Goal: Task Accomplishment & Management: Manage account settings

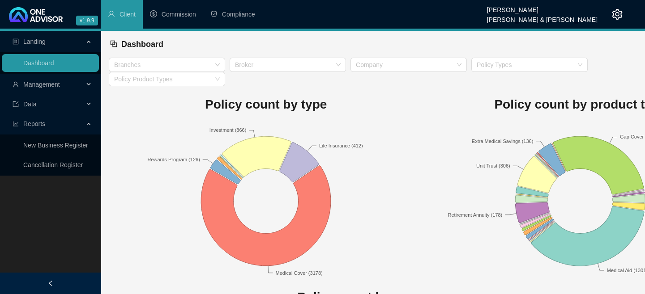
click at [86, 81] on div "Management" at bounding box center [50, 85] width 97 height 18
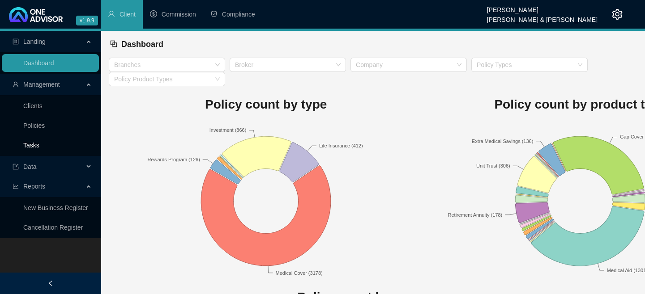
click at [32, 147] on link "Tasks" at bounding box center [31, 145] width 16 height 7
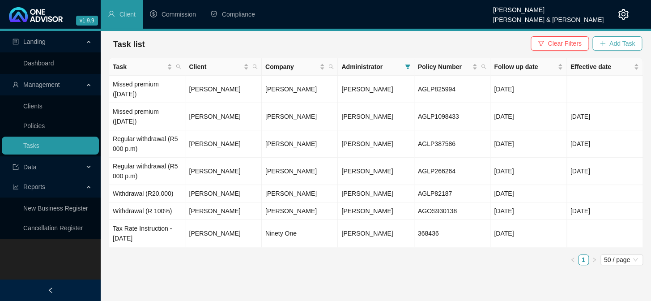
click at [614, 41] on span "Add Task" at bounding box center [621, 43] width 25 height 10
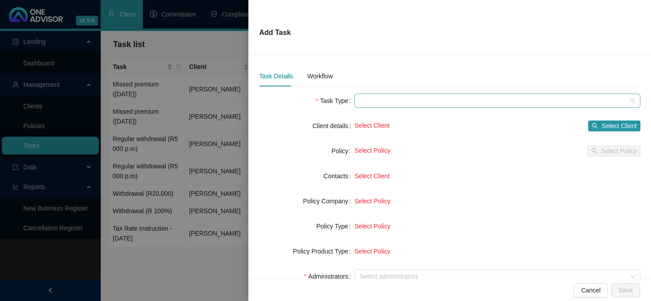
click at [383, 100] on span at bounding box center [497, 100] width 275 height 13
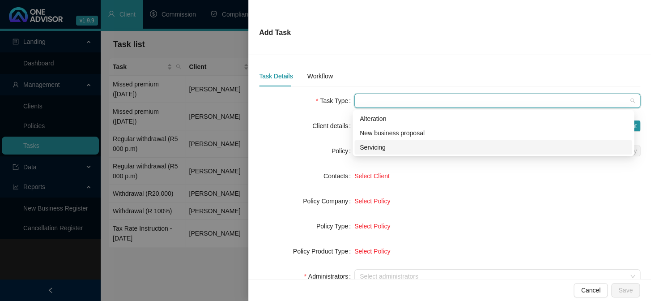
click at [377, 149] on div "Servicing" at bounding box center [493, 147] width 267 height 10
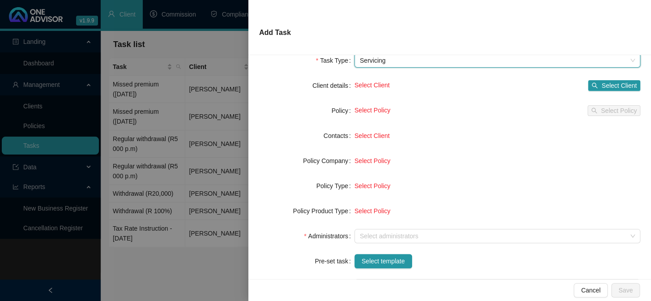
scroll to position [81, 0]
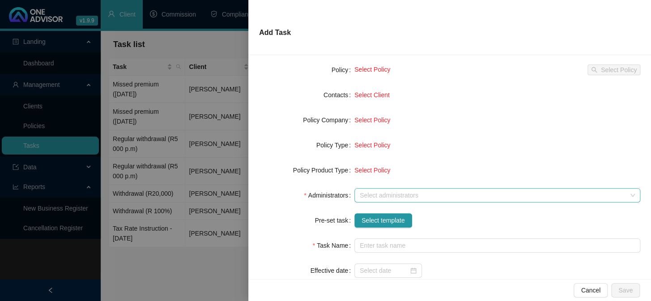
click at [369, 195] on div at bounding box center [492, 195] width 273 height 7
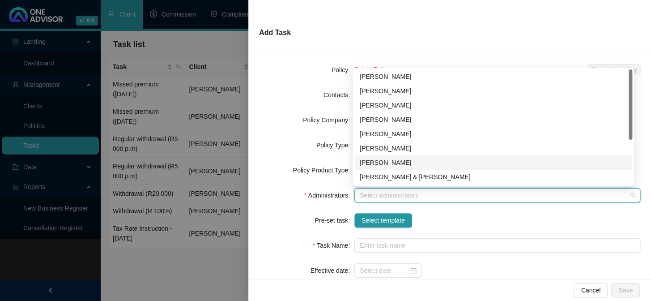
scroll to position [72, 0]
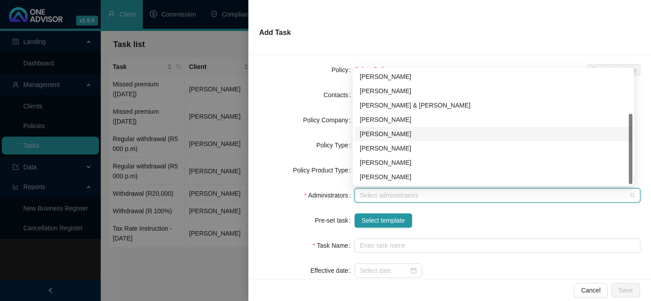
click at [375, 135] on div "[PERSON_NAME]" at bounding box center [493, 134] width 267 height 10
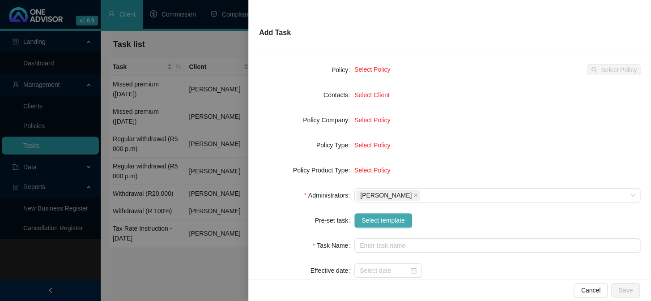
click at [374, 220] on span "Select template" at bounding box center [382, 220] width 43 height 10
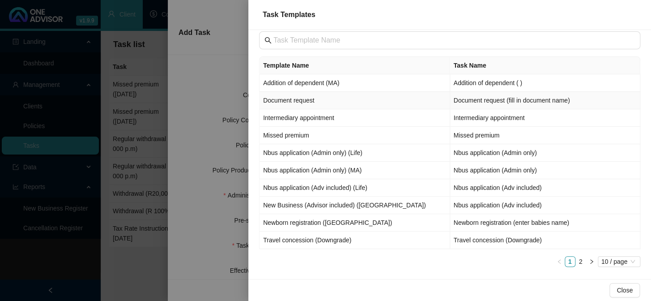
scroll to position [14, 0]
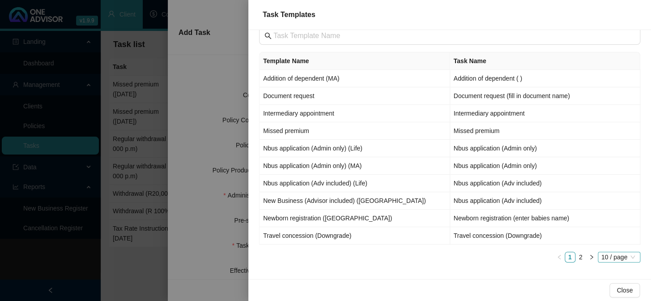
click at [608, 255] on span "10 / page" at bounding box center [618, 257] width 35 height 10
click at [608, 221] on div "50 / page" at bounding box center [620, 226] width 30 height 10
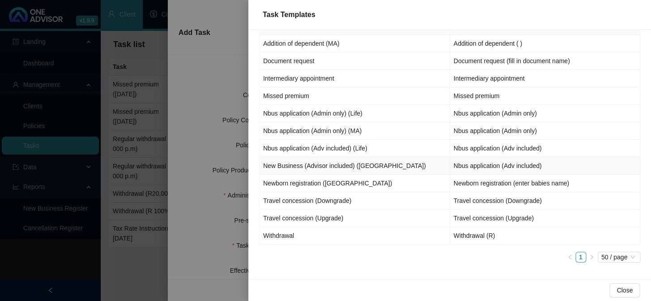
scroll to position [49, 0]
click at [295, 234] on td "Withdrawal" at bounding box center [354, 234] width 191 height 17
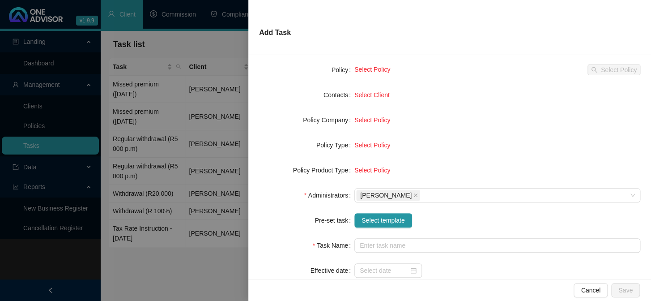
type input "Withdrawal (R)"
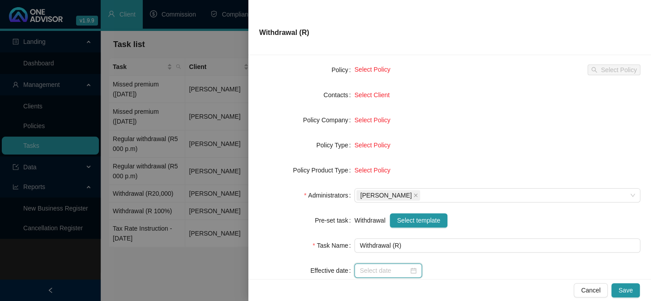
click at [383, 272] on input at bounding box center [384, 270] width 49 height 10
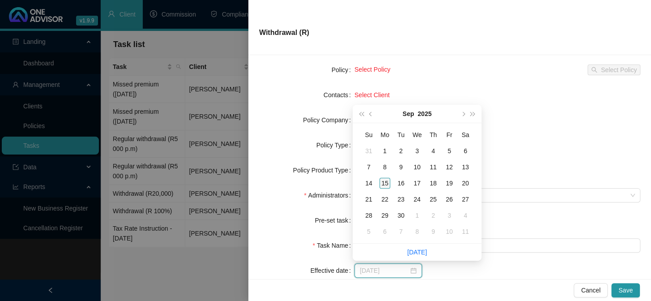
type input "[DATE]"
click at [384, 181] on div "15" at bounding box center [384, 183] width 11 height 11
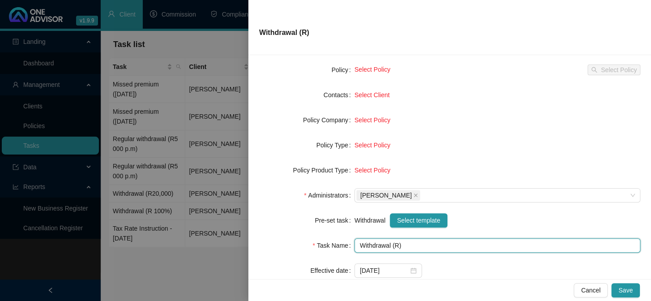
click at [395, 246] on input "Withdrawal (R)" at bounding box center [497, 245] width 286 height 14
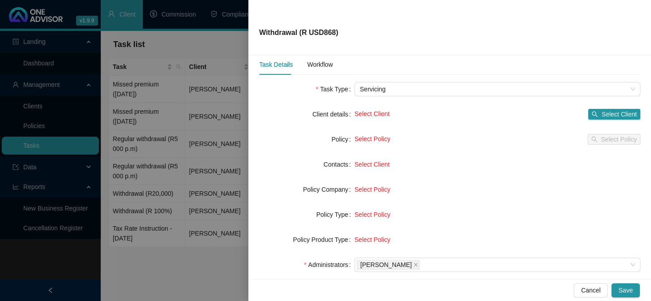
scroll to position [0, 0]
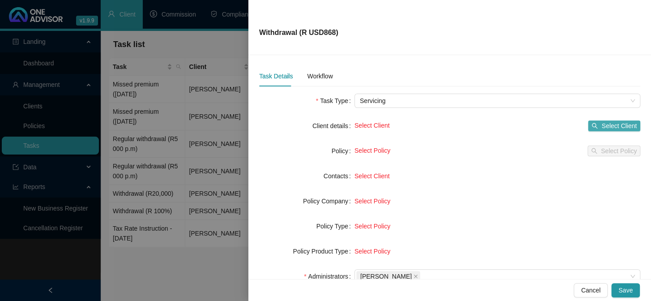
type input "Withdrawal (R USD868)"
click at [606, 125] on span "Select Client" at bounding box center [618, 126] width 35 height 10
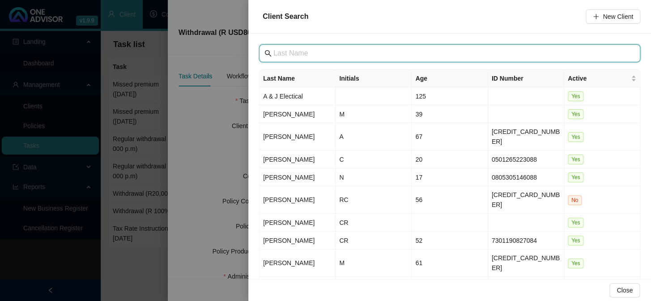
click at [343, 55] on input "text" at bounding box center [450, 53] width 354 height 11
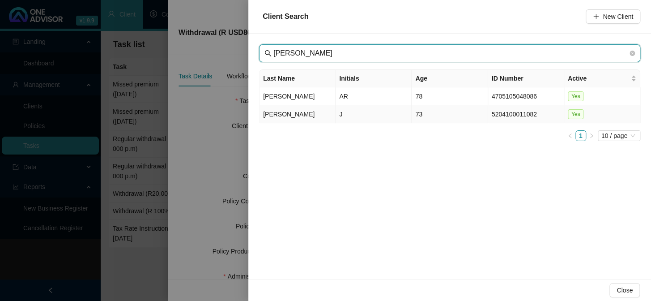
type input "[PERSON_NAME]"
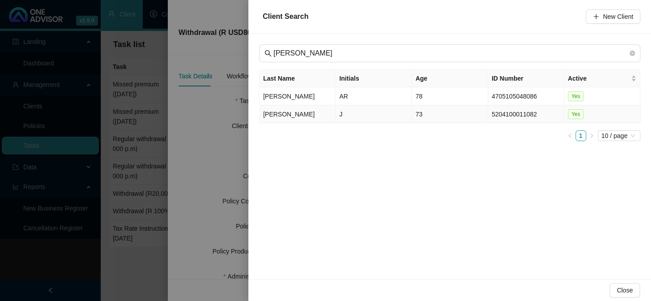
click at [279, 115] on td "[PERSON_NAME]" at bounding box center [297, 114] width 76 height 18
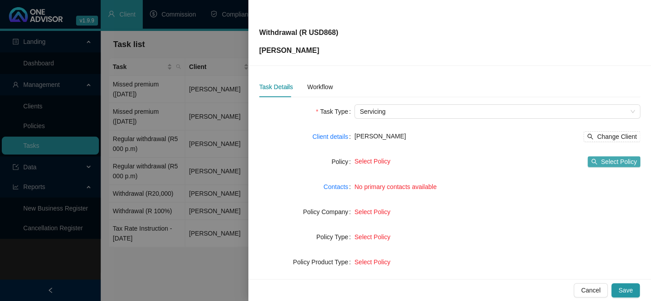
click at [601, 157] on span "Select Policy" at bounding box center [619, 162] width 36 height 10
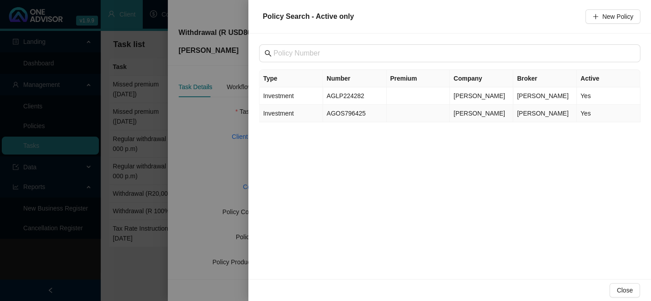
click at [272, 112] on span "Investment" at bounding box center [278, 113] width 30 height 7
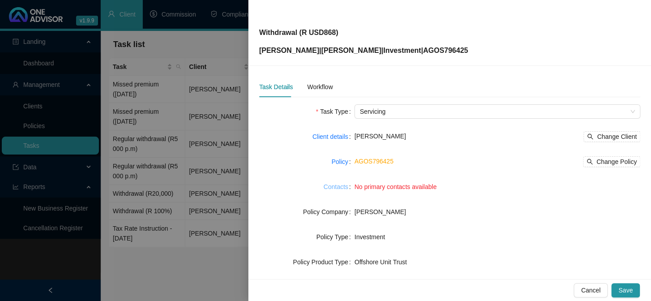
click at [333, 185] on link "Contacts" at bounding box center [335, 187] width 25 height 10
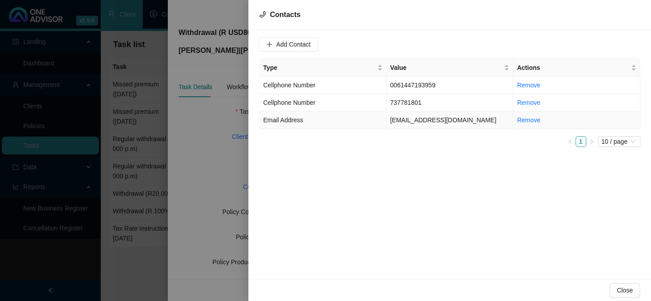
click at [293, 121] on span "Email Address" at bounding box center [283, 119] width 40 height 7
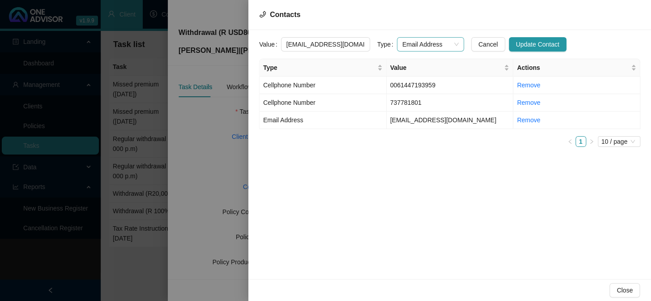
click at [446, 40] on span "Email Address" at bounding box center [430, 44] width 56 height 13
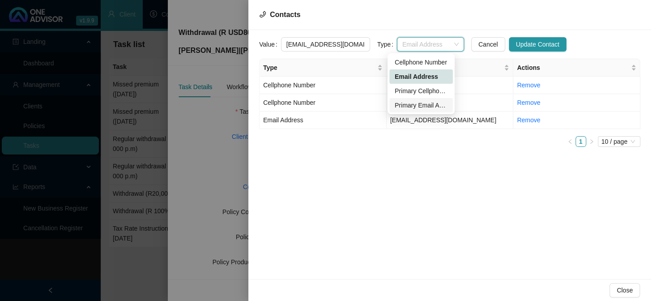
click at [410, 102] on div "Primary Email Address" at bounding box center [421, 105] width 53 height 10
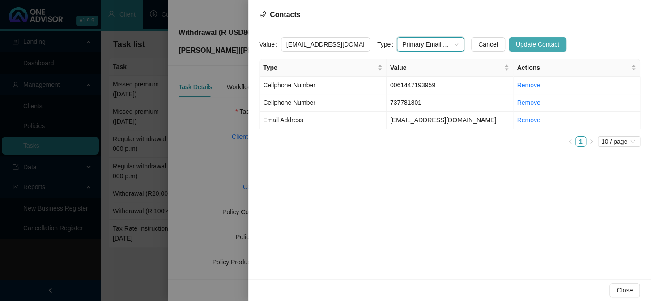
click at [516, 43] on span "Update Contact" at bounding box center [537, 44] width 43 height 10
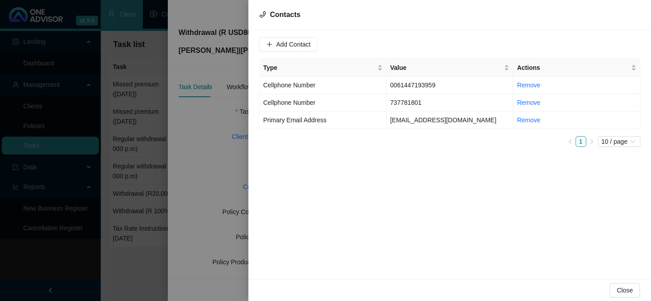
click at [423, 188] on div "Add Contact Type Value Actions Cellphone Number 0061447193959 Remove Cellphone …" at bounding box center [449, 154] width 403 height 249
click at [196, 161] on div at bounding box center [325, 150] width 651 height 301
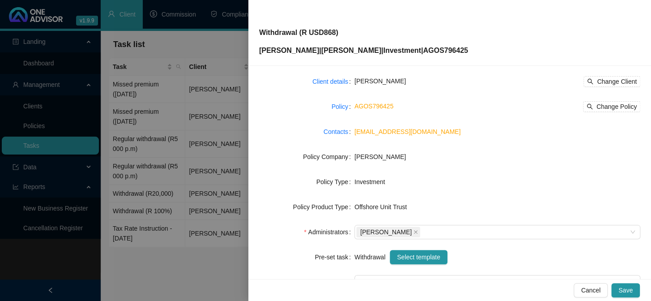
scroll to position [14, 0]
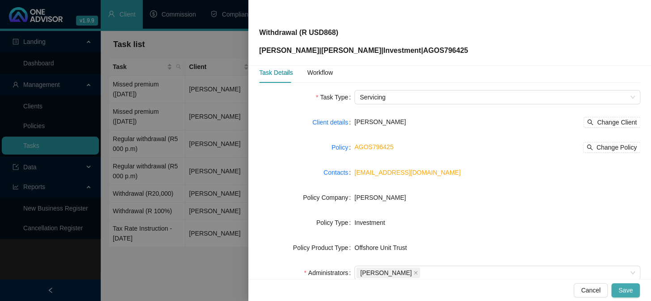
click at [631, 288] on span "Save" at bounding box center [625, 290] width 14 height 10
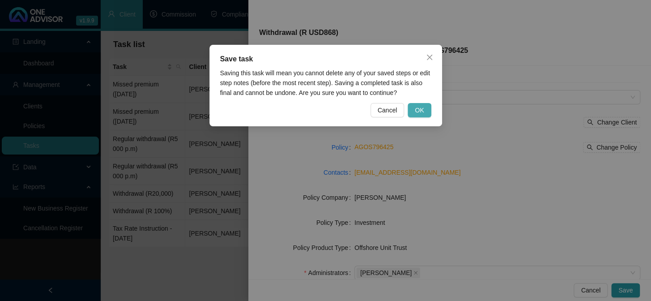
click at [418, 113] on span "OK" at bounding box center [419, 110] width 9 height 10
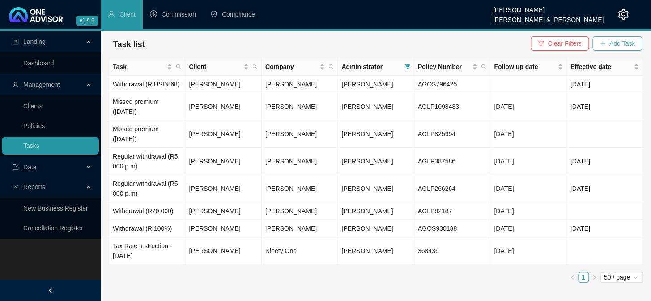
click at [613, 41] on span "Add Task" at bounding box center [621, 43] width 25 height 10
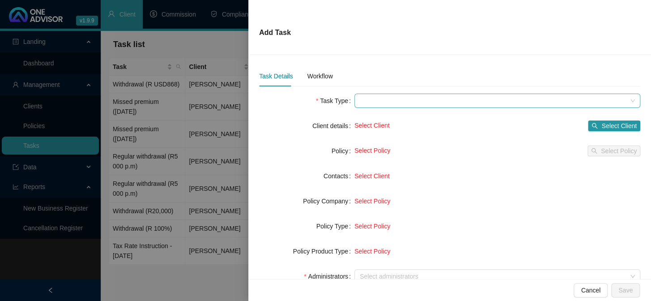
click at [386, 103] on span at bounding box center [497, 100] width 275 height 13
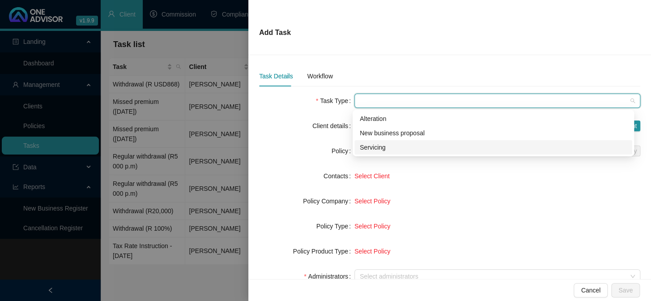
click at [376, 148] on div "Servicing" at bounding box center [493, 147] width 267 height 10
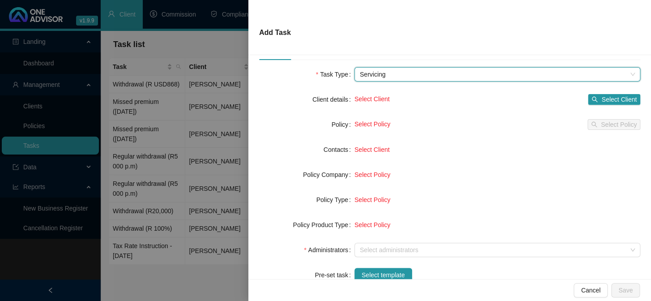
scroll to position [40, 0]
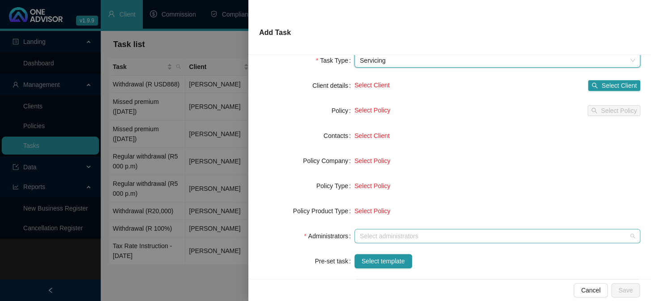
click at [364, 237] on div at bounding box center [492, 236] width 273 height 7
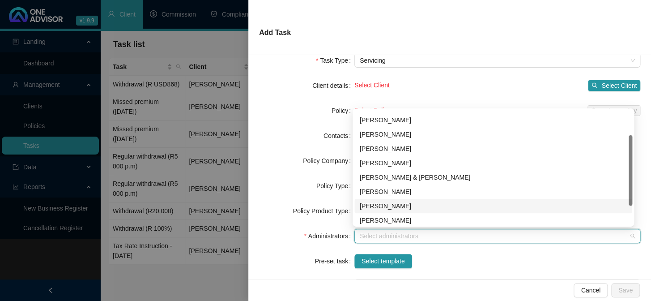
click at [369, 203] on div "[PERSON_NAME]" at bounding box center [493, 206] width 267 height 10
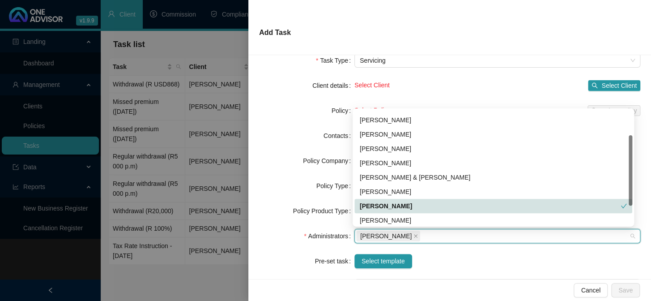
scroll to position [72, 0]
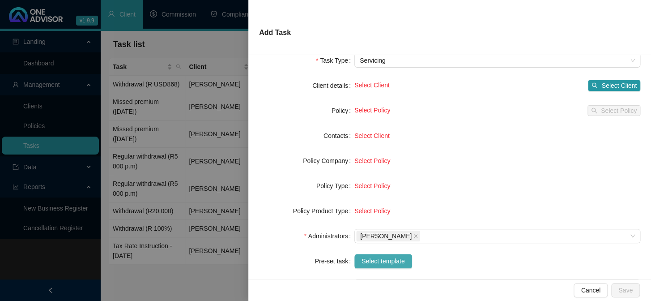
click at [373, 259] on span "Select template" at bounding box center [382, 261] width 43 height 10
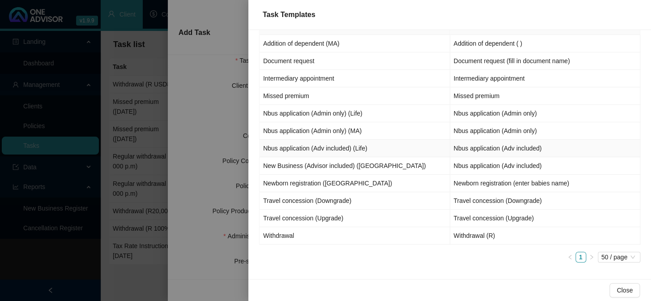
scroll to position [49, 0]
click at [285, 236] on td "Withdrawal" at bounding box center [354, 234] width 191 height 17
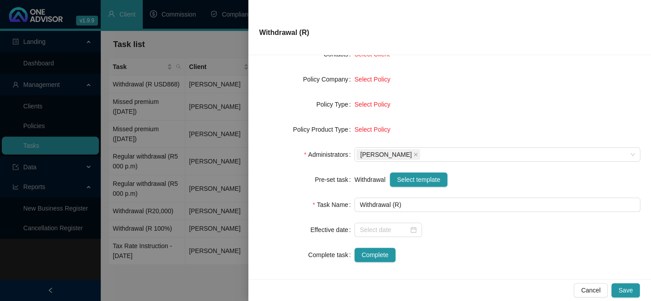
scroll to position [126, 0]
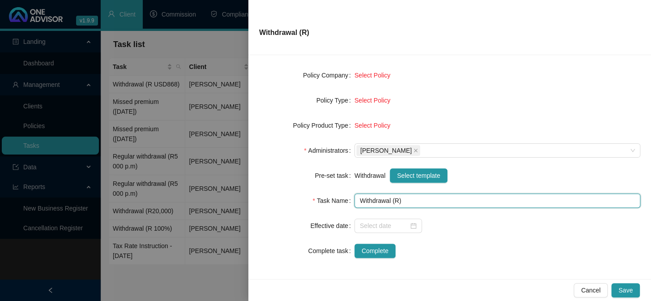
click at [396, 199] on input "Withdrawal (R)" at bounding box center [497, 200] width 286 height 14
type input "Withdrawal (R USD868)"
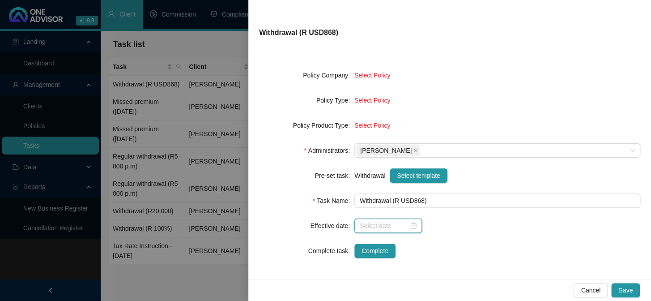
click at [378, 227] on input at bounding box center [384, 226] width 49 height 10
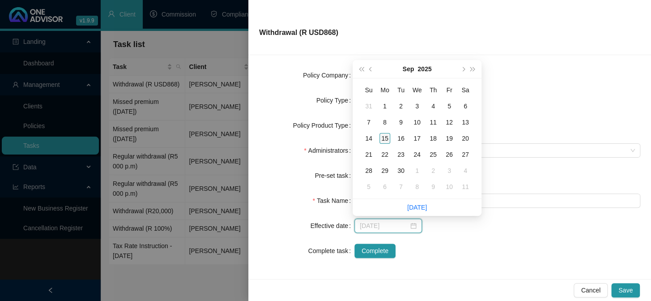
type input "[DATE]"
click at [381, 139] on div "15" at bounding box center [384, 138] width 11 height 11
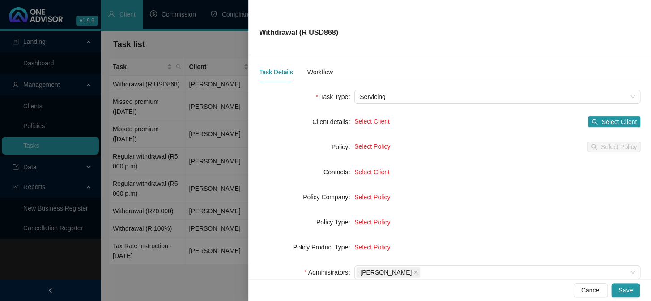
scroll to position [0, 0]
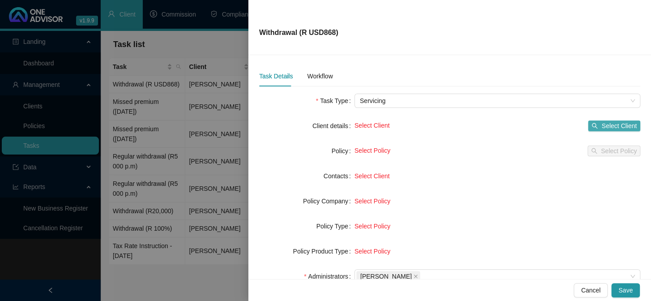
click at [610, 124] on span "Select Client" at bounding box center [618, 126] width 35 height 10
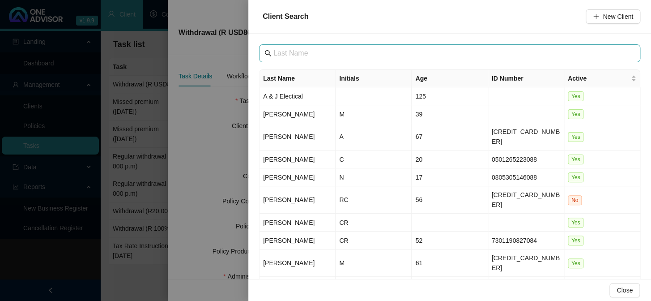
click at [289, 47] on span at bounding box center [449, 53] width 381 height 18
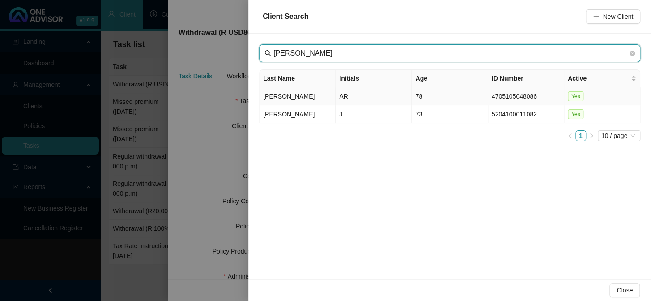
type input "[PERSON_NAME]"
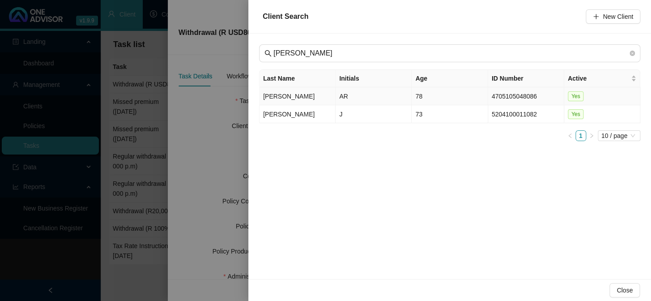
click at [351, 96] on td "AR" at bounding box center [374, 96] width 76 height 18
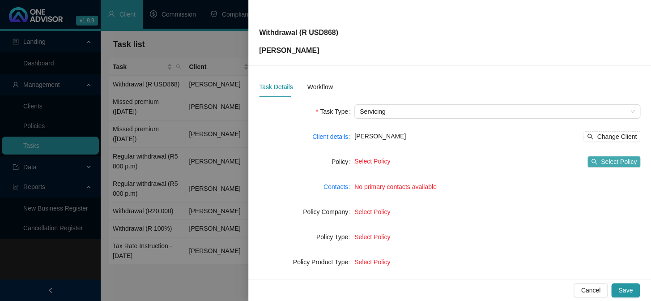
click at [601, 158] on span "Select Policy" at bounding box center [619, 162] width 36 height 10
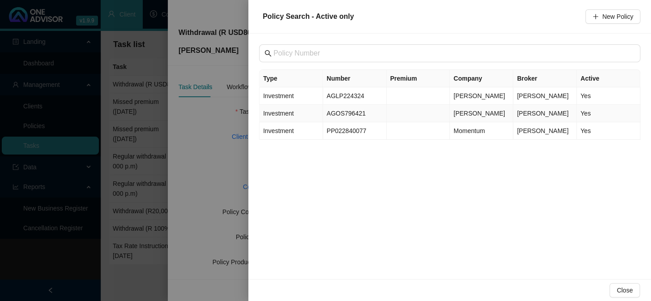
click at [340, 113] on td "AGOS796421" at bounding box center [355, 113] width 64 height 17
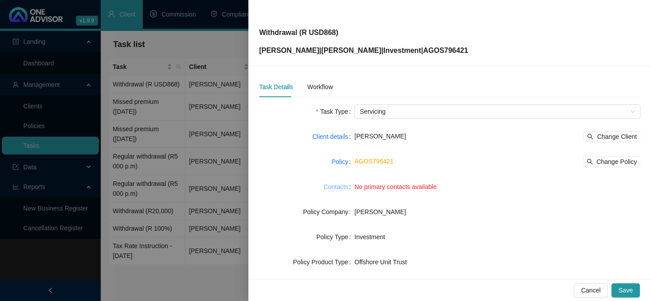
click at [337, 187] on link "Contacts" at bounding box center [335, 187] width 25 height 10
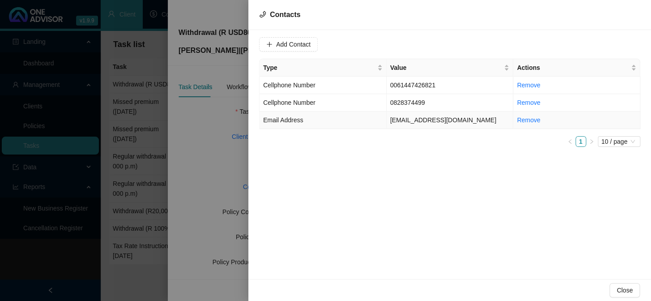
click at [300, 121] on span "Email Address" at bounding box center [283, 119] width 40 height 7
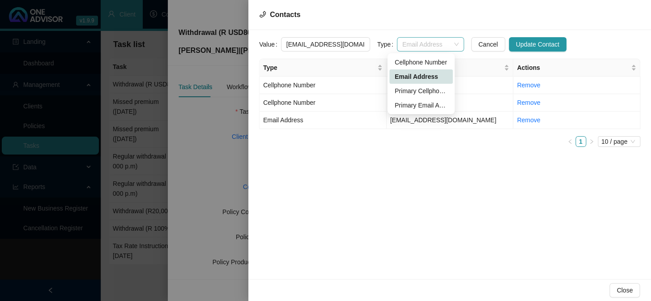
click at [445, 44] on span "Email Address" at bounding box center [430, 44] width 56 height 13
click at [414, 102] on div "Primary Email Address" at bounding box center [421, 105] width 53 height 10
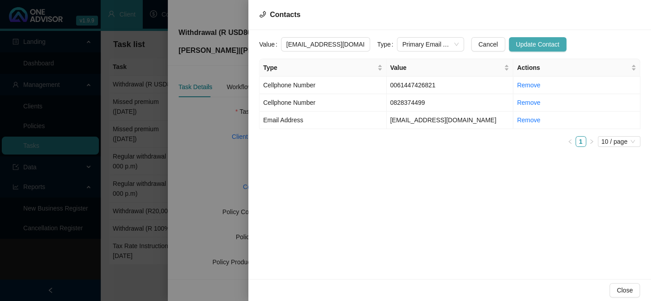
click at [519, 45] on span "Update Contact" at bounding box center [537, 44] width 43 height 10
click at [201, 160] on div at bounding box center [325, 150] width 651 height 301
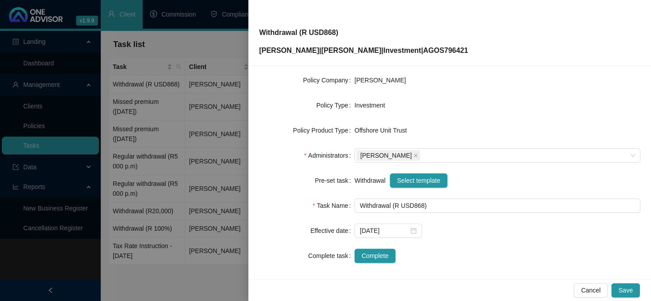
scroll to position [136, 0]
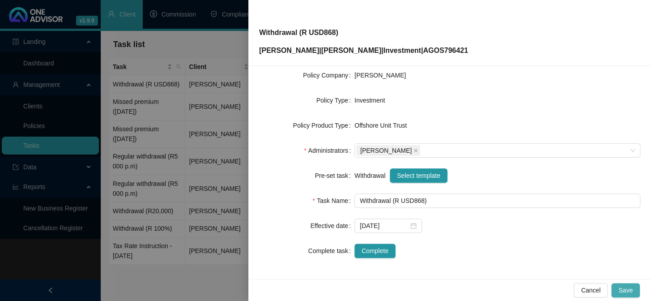
click at [626, 289] on span "Save" at bounding box center [625, 290] width 14 height 10
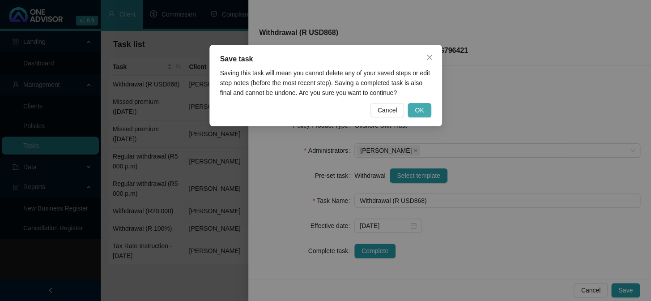
click at [419, 111] on span "OK" at bounding box center [419, 110] width 9 height 10
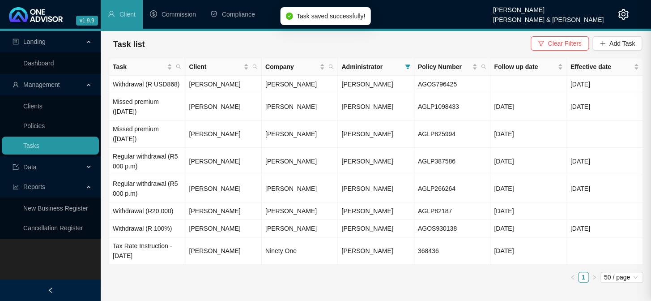
scroll to position [126, 0]
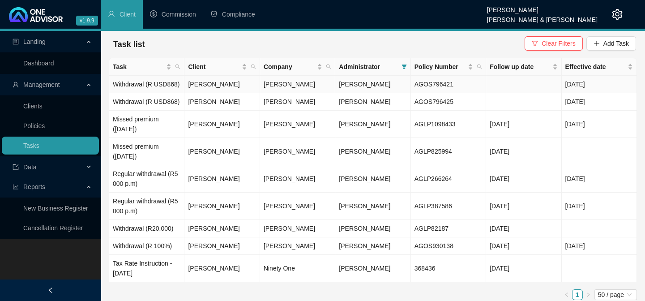
click at [198, 84] on td "[PERSON_NAME]" at bounding box center [221, 84] width 75 height 17
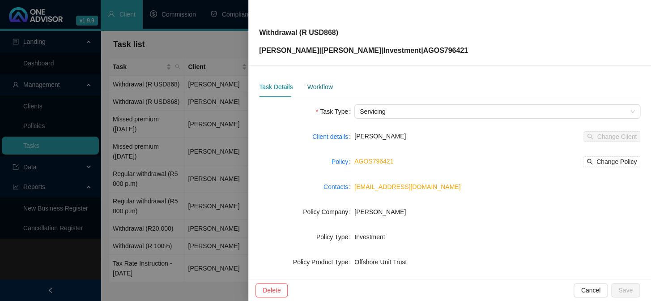
click at [311, 89] on div "Workflow" at bounding box center [319, 87] width 25 height 10
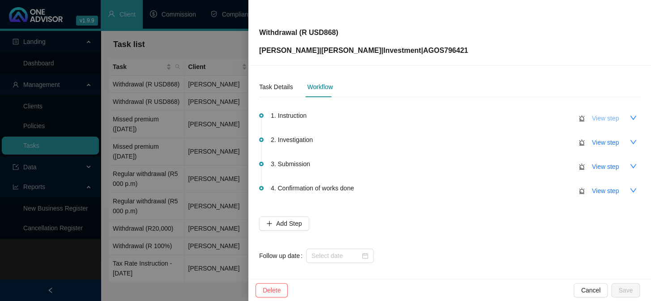
click at [604, 119] on span "View step" at bounding box center [605, 118] width 27 height 10
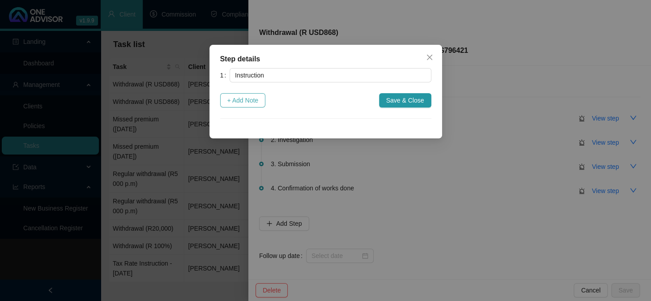
click at [246, 103] on span "+ Add Note" at bounding box center [242, 100] width 31 height 10
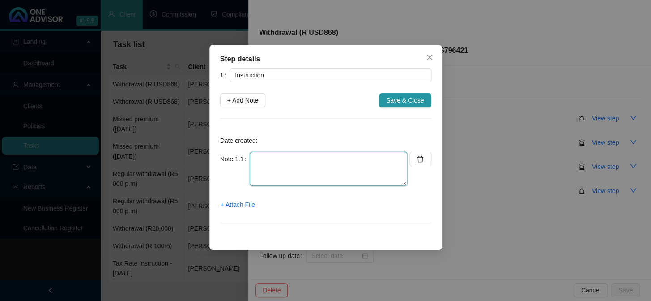
click at [270, 166] on textarea at bounding box center [328, 169] width 157 height 34
click at [290, 159] on textarea "[DATE] ongoing instruction for monthly withdrawal AUD1,300" at bounding box center [328, 169] width 157 height 34
drag, startPoint x: 255, startPoint y: 157, endPoint x: 286, endPoint y: 155, distance: 31.4
click at [286, 155] on textarea "[DATE] Ongoing instruction for monthly withdrawal AUD1,300" at bounding box center [328, 169] width 157 height 34
click at [337, 173] on textarea "[DATE] Ongoing instruction for monthly withdrawal AUD1,300" at bounding box center [328, 169] width 157 height 34
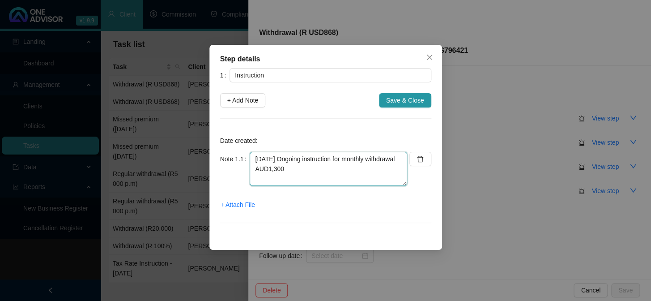
drag, startPoint x: 255, startPoint y: 156, endPoint x: 324, endPoint y: 168, distance: 70.3
click at [324, 168] on textarea "[DATE] Ongoing instruction for monthly withdrawal AUD1,300" at bounding box center [328, 169] width 157 height 34
type textarea "[DATE] Ongoing instruction for monthly withdrawal AUD1,300"
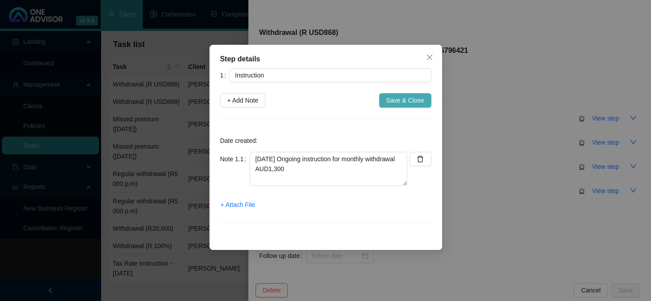
click at [402, 99] on span "Save & Close" at bounding box center [405, 100] width 38 height 10
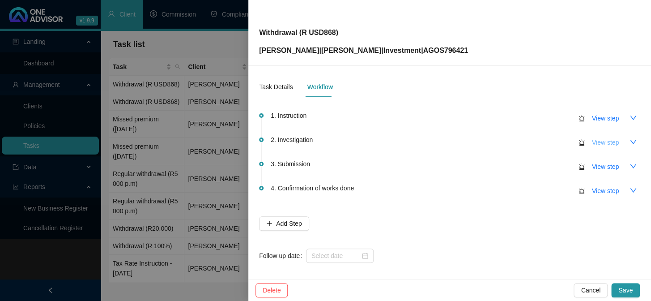
click at [596, 141] on span "View step" at bounding box center [605, 142] width 27 height 10
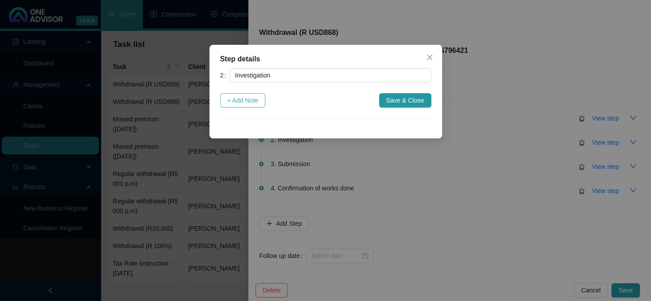
click at [245, 101] on span "+ Add Note" at bounding box center [242, 100] width 31 height 10
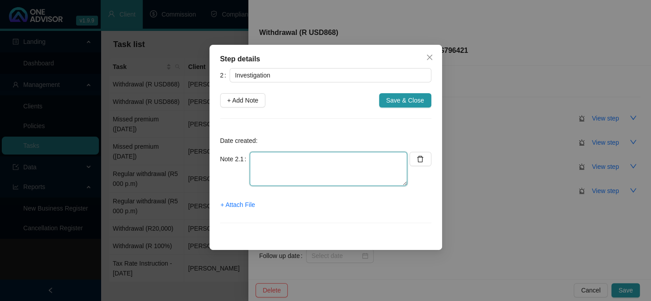
click at [263, 161] on textarea at bounding box center [328, 169] width 157 height 34
click at [297, 160] on textarea "[DATE] ADU to USD 866.13" at bounding box center [328, 169] width 157 height 34
type textarea "[DATE] AUD 1,300 to USD 866.13"
click at [238, 204] on span "+ Attach File" at bounding box center [238, 205] width 34 height 10
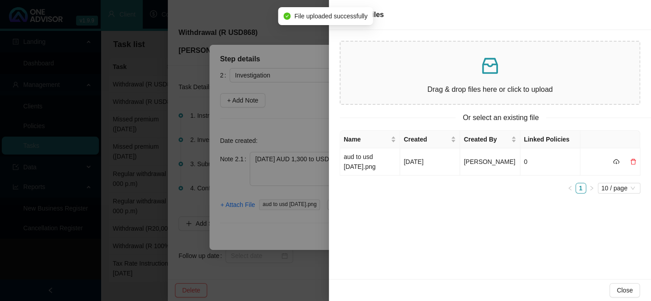
click at [290, 232] on div at bounding box center [325, 150] width 651 height 301
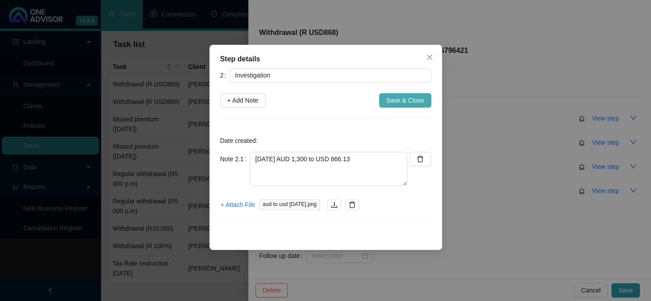
click at [394, 99] on span "Save & Close" at bounding box center [405, 100] width 38 height 10
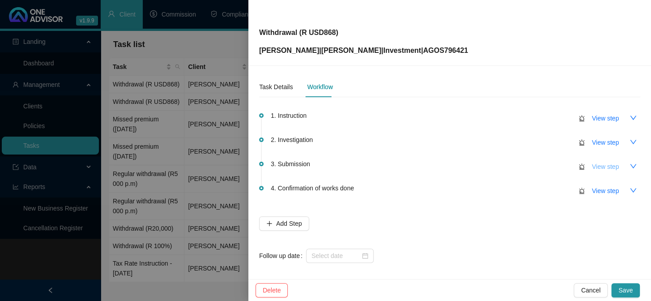
click at [596, 166] on span "View step" at bounding box center [605, 166] width 27 height 10
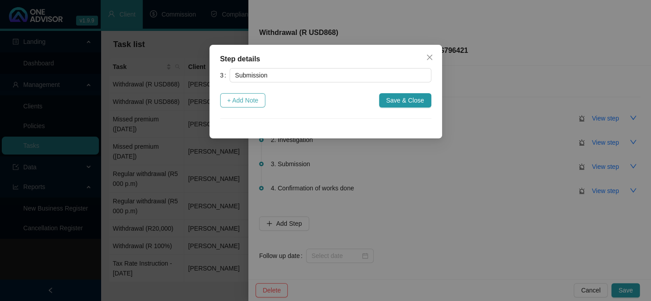
click at [246, 101] on span "+ Add Note" at bounding box center [242, 100] width 31 height 10
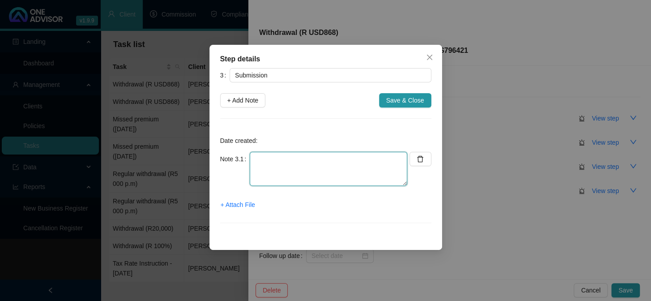
click at [279, 161] on textarea at bounding box center [328, 169] width 157 height 34
type textarea "[DATE] Online"
click at [234, 205] on span "+ Attach File" at bounding box center [238, 205] width 34 height 10
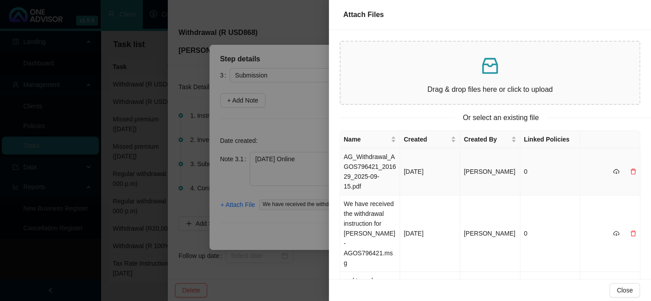
click at [361, 168] on td "AG_Withdrawal_AGOS796421_201629_2025-09-15.pdf" at bounding box center [370, 171] width 60 height 47
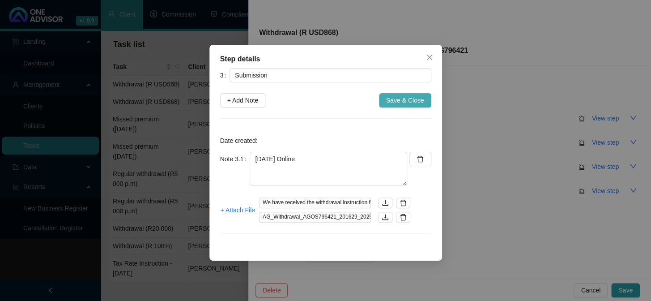
click at [403, 98] on span "Save & Close" at bounding box center [405, 100] width 38 height 10
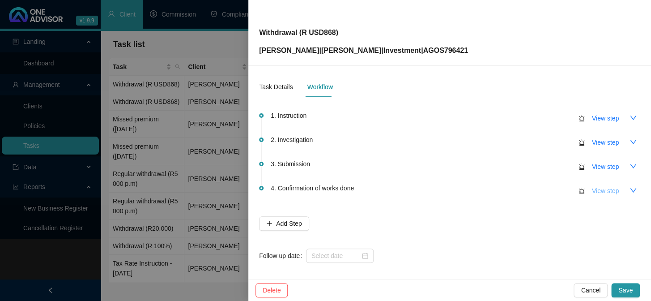
click at [592, 188] on span "View step" at bounding box center [605, 191] width 27 height 10
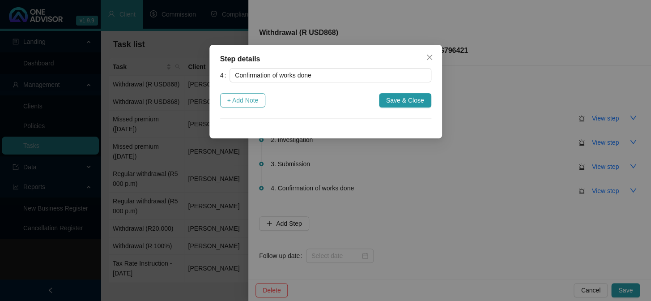
click at [255, 99] on span "+ Add Note" at bounding box center [242, 100] width 31 height 10
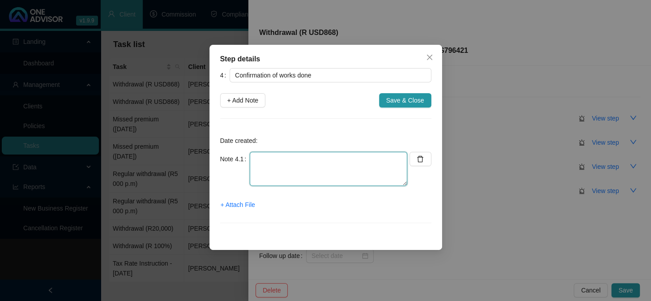
click at [270, 168] on textarea at bounding box center [328, 169] width 157 height 34
type textarea "[DATE] Confirmation emailed to client"
click at [236, 204] on span "+ Attach File" at bounding box center [238, 205] width 34 height 10
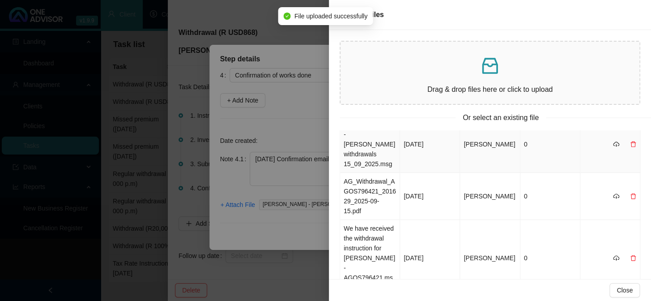
scroll to position [0, 0]
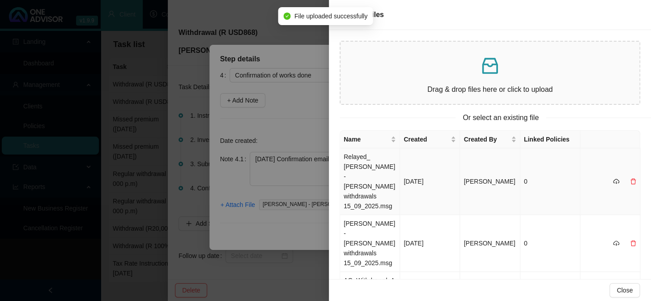
click at [366, 168] on td "Relayed_ [PERSON_NAME] - [PERSON_NAME] withdrawals 15_09_2025.msg" at bounding box center [370, 181] width 60 height 67
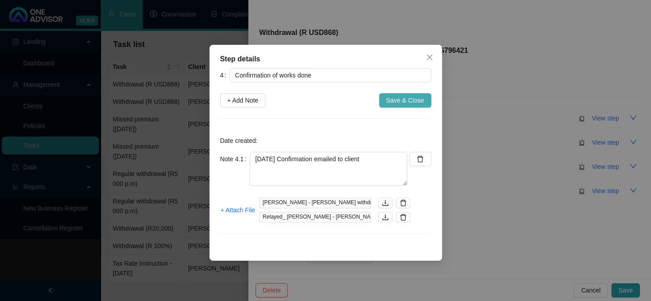
click at [411, 100] on span "Save & Close" at bounding box center [405, 100] width 38 height 10
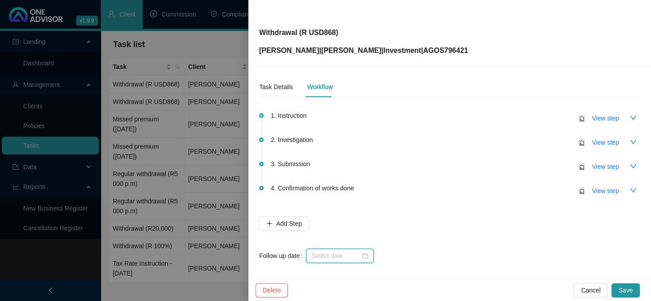
click at [318, 253] on input at bounding box center [335, 256] width 49 height 10
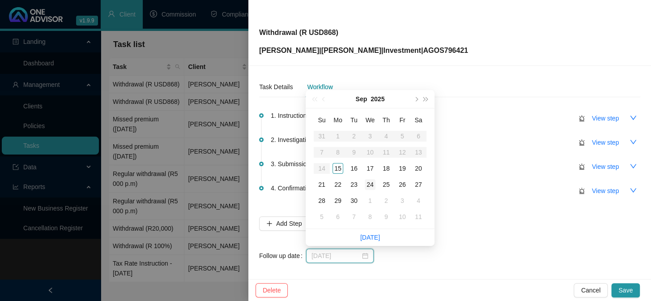
type input "[DATE]"
click at [370, 183] on div "24" at bounding box center [370, 184] width 11 height 11
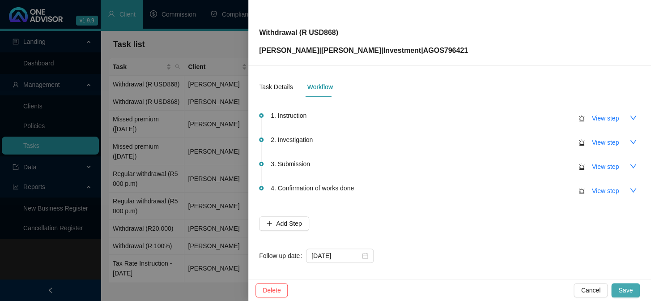
click at [625, 288] on span "Save" at bounding box center [625, 290] width 14 height 10
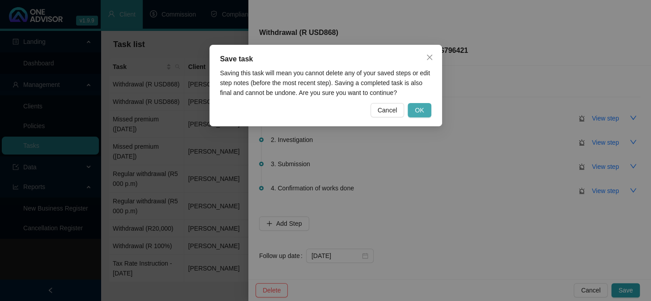
click at [420, 110] on span "OK" at bounding box center [419, 110] width 9 height 10
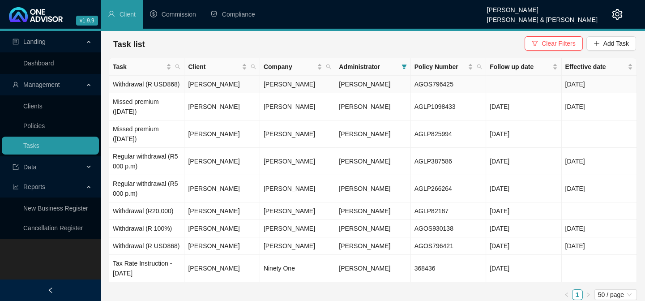
click at [202, 83] on td "[PERSON_NAME]" at bounding box center [221, 84] width 75 height 17
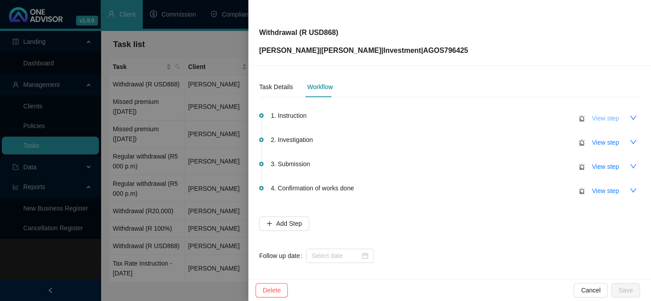
click at [598, 120] on span "View step" at bounding box center [605, 118] width 27 height 10
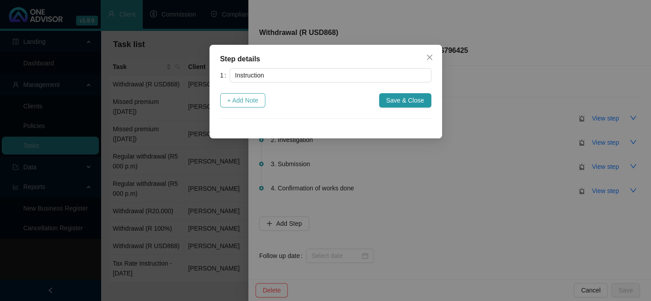
click at [234, 99] on span "+ Add Note" at bounding box center [242, 100] width 31 height 10
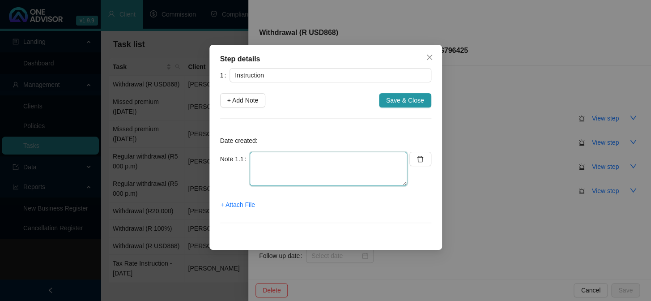
click at [273, 170] on textarea at bounding box center [328, 169] width 157 height 34
paste textarea "[DATE] Ongoing instruction for monthly withdrawal AUD1,300"
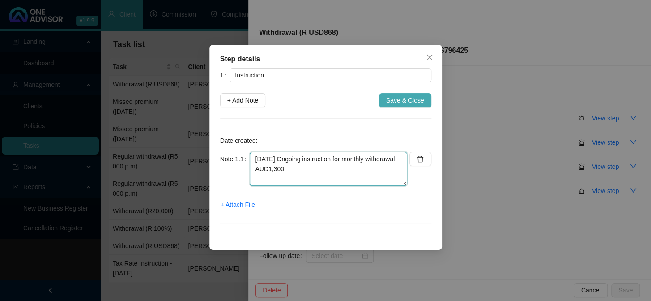
type textarea "[DATE] Ongoing instruction for monthly withdrawal AUD1,300"
click at [405, 102] on span "Save & Close" at bounding box center [405, 100] width 38 height 10
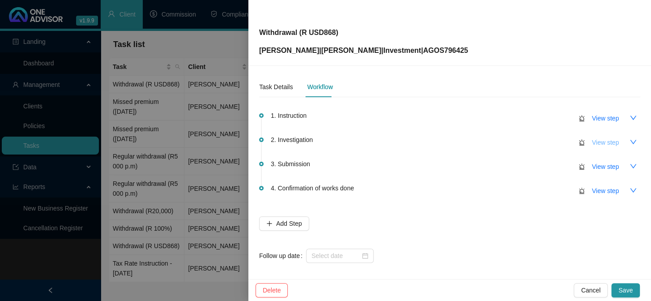
click at [592, 145] on span "View step" at bounding box center [605, 142] width 27 height 10
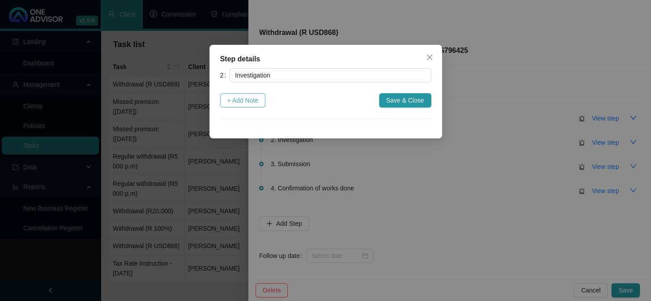
click at [250, 99] on span "+ Add Note" at bounding box center [242, 100] width 31 height 10
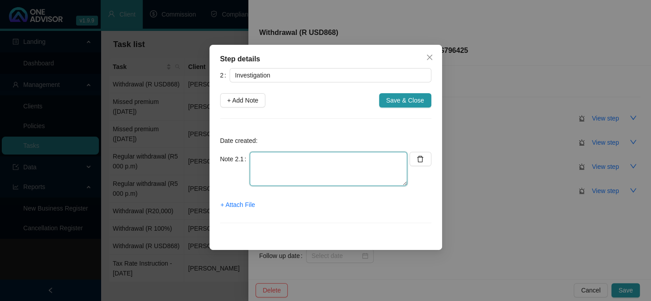
click at [287, 166] on textarea at bounding box center [328, 169] width 157 height 34
type textarea "[DATE] AUD 1,300 to USD 866.13"
click at [243, 203] on span "+ Attach File" at bounding box center [238, 205] width 34 height 10
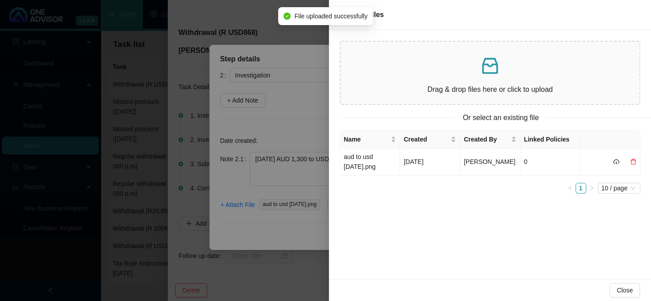
click at [290, 239] on div at bounding box center [325, 150] width 651 height 301
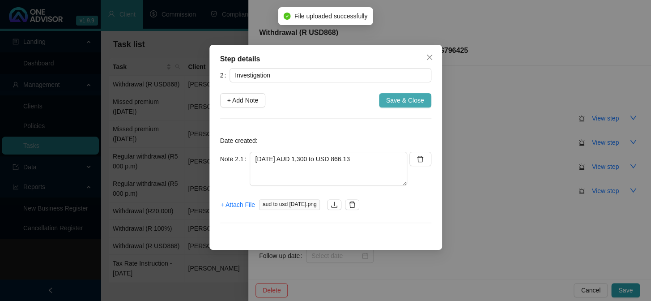
click at [410, 97] on span "Save & Close" at bounding box center [405, 100] width 38 height 10
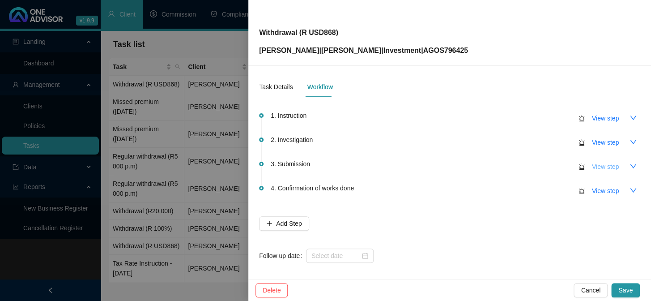
click at [597, 166] on span "View step" at bounding box center [605, 166] width 27 height 10
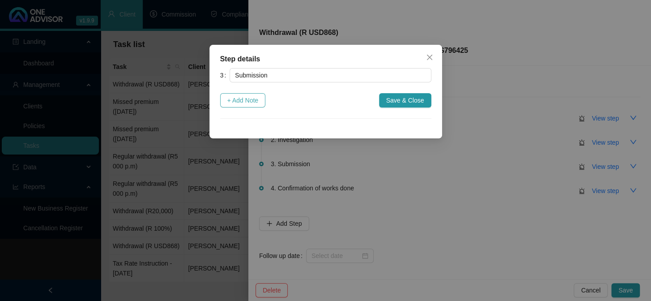
click at [251, 98] on span "+ Add Note" at bounding box center [242, 100] width 31 height 10
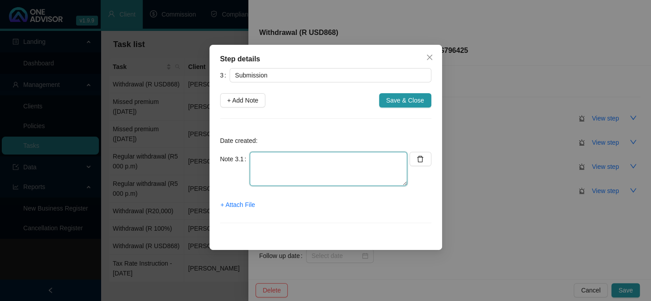
click at [267, 163] on textarea at bounding box center [328, 169] width 157 height 34
click at [250, 204] on span "+ Attach File" at bounding box center [238, 205] width 34 height 10
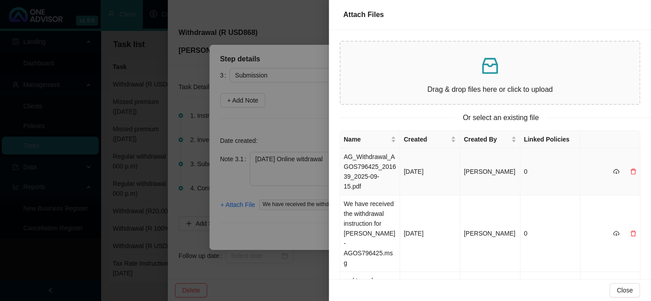
click at [374, 169] on td "AG_Withdrawal_AGOS796425_201639_2025-09-15.pdf" at bounding box center [370, 171] width 60 height 47
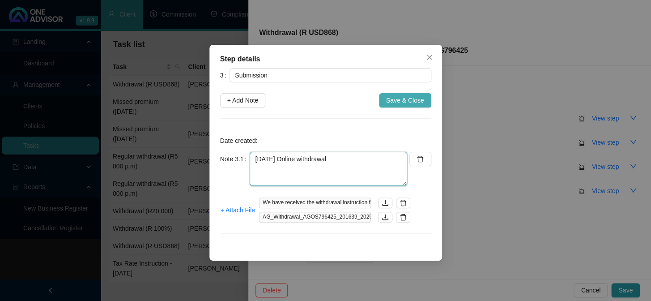
type textarea "[DATE] Online withdrawal"
click at [416, 101] on span "Save & Close" at bounding box center [405, 100] width 38 height 10
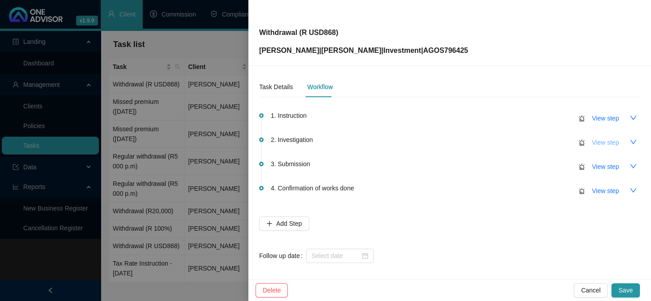
click at [601, 144] on span "View step" at bounding box center [605, 142] width 27 height 10
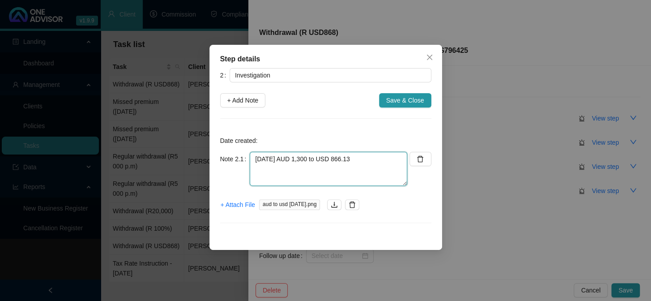
click at [372, 178] on textarea "[DATE] AUD 1,300 to USD 866.13" at bounding box center [328, 169] width 157 height 34
type textarea "[DATE] AUD 1,300 to USD 866.13 Coronation USD fund"
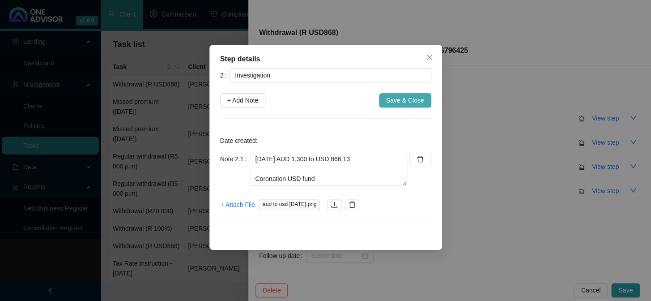
click at [411, 101] on span "Save & Close" at bounding box center [405, 100] width 38 height 10
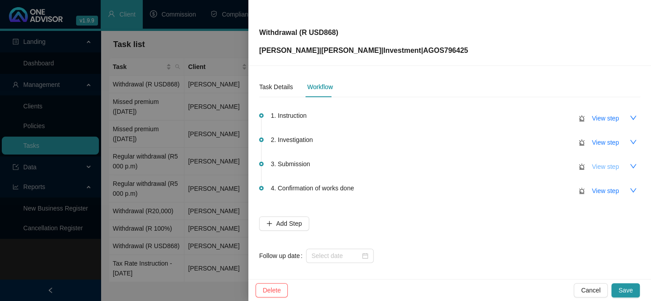
click at [592, 167] on span "View step" at bounding box center [605, 166] width 27 height 10
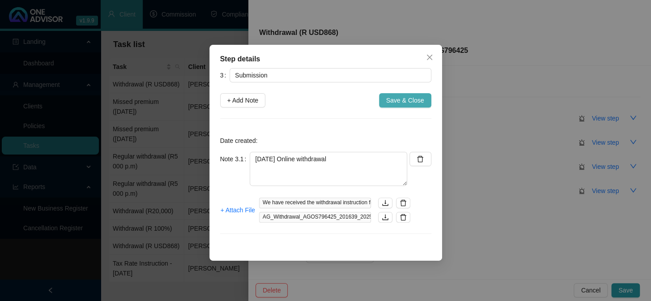
click at [405, 99] on span "Save & Close" at bounding box center [405, 100] width 38 height 10
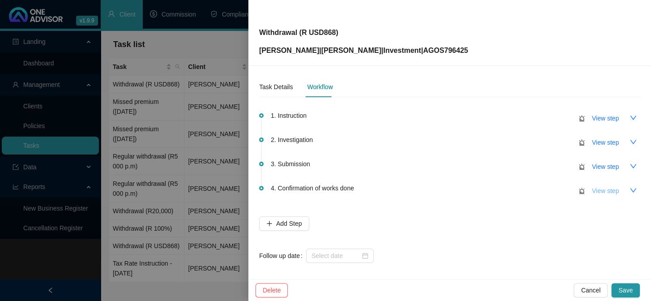
click at [592, 191] on span "View step" at bounding box center [605, 191] width 27 height 10
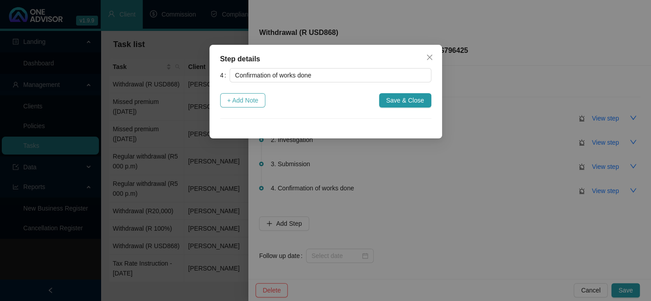
click at [243, 101] on span "+ Add Note" at bounding box center [242, 100] width 31 height 10
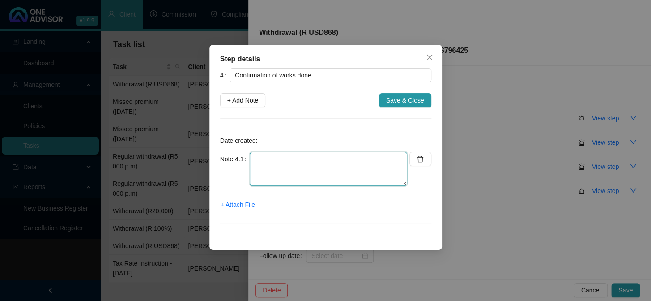
click at [279, 156] on textarea at bounding box center [328, 169] width 157 height 34
type textarea "[DATE] Confirmation emailed to client"
click at [253, 205] on span "+ Attach File" at bounding box center [238, 205] width 34 height 10
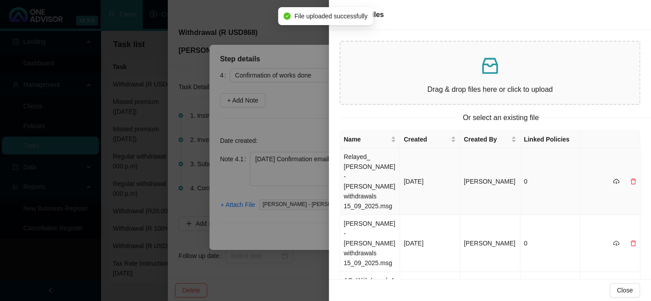
click at [359, 157] on td "Relayed_ [PERSON_NAME] - [PERSON_NAME] withdrawals 15_09_2025.msg" at bounding box center [370, 181] width 60 height 67
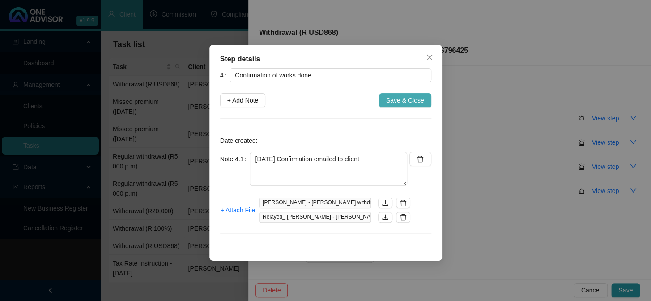
click at [413, 102] on span "Save & Close" at bounding box center [405, 100] width 38 height 10
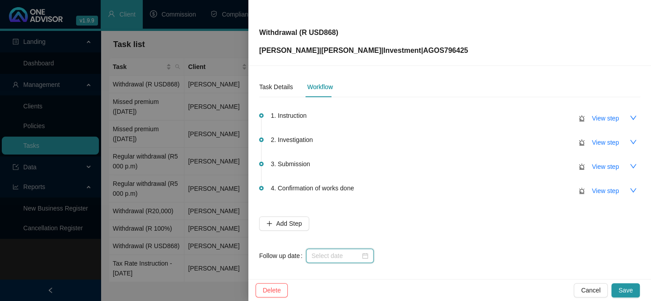
click at [327, 252] on input at bounding box center [335, 256] width 49 height 10
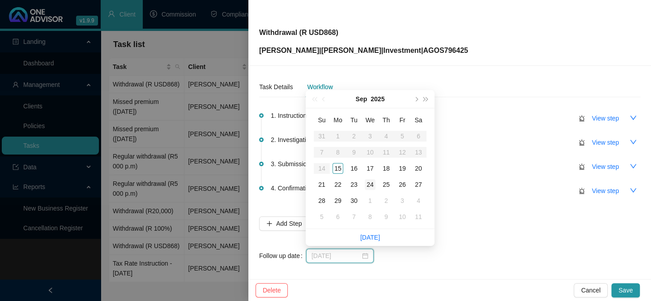
type input "[DATE]"
click at [370, 184] on div "24" at bounding box center [370, 184] width 11 height 11
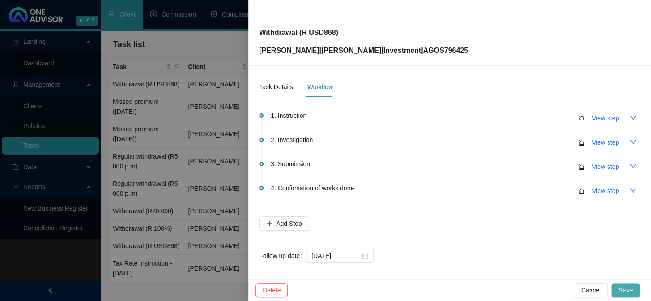
click at [626, 291] on span "Save" at bounding box center [625, 290] width 14 height 10
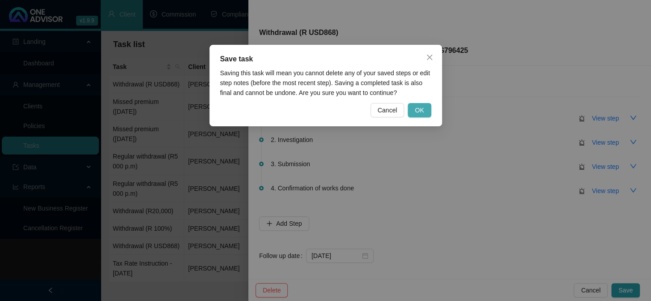
click at [421, 111] on span "OK" at bounding box center [419, 110] width 9 height 10
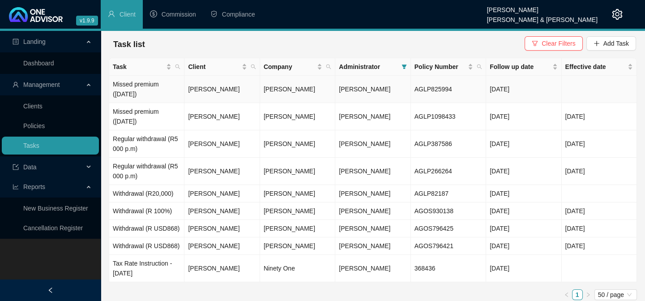
click at [197, 85] on td "[PERSON_NAME]" at bounding box center [221, 89] width 75 height 27
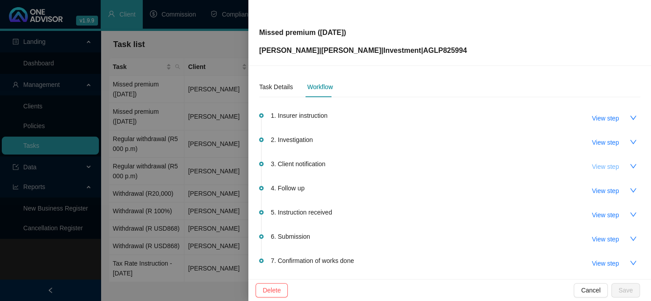
click at [597, 168] on span "View step" at bounding box center [605, 166] width 27 height 10
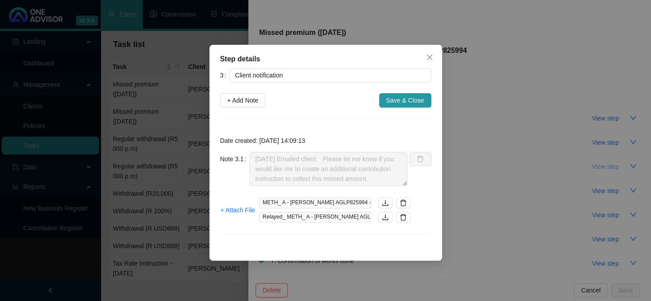
click at [597, 168] on div "Step details 3 Client notification + Add Note Save & Close Date created: [DATE]…" at bounding box center [325, 150] width 651 height 301
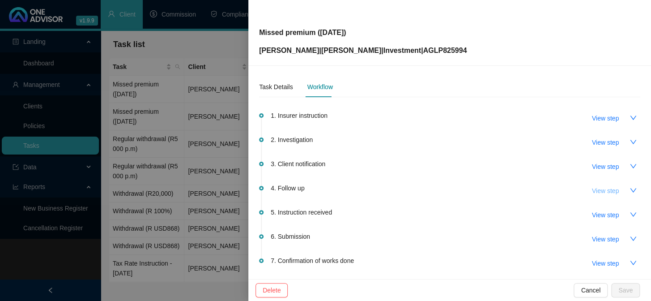
click at [594, 191] on span "View step" at bounding box center [605, 191] width 27 height 10
type input "Follow up"
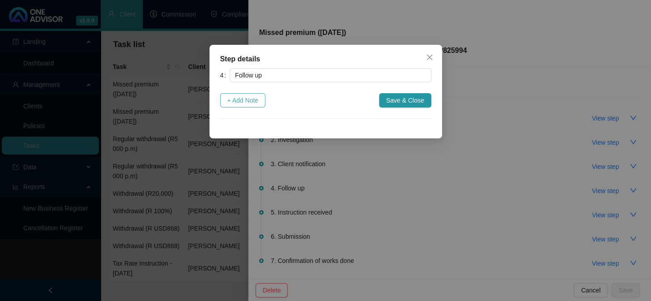
click at [235, 101] on span "+ Add Note" at bounding box center [242, 100] width 31 height 10
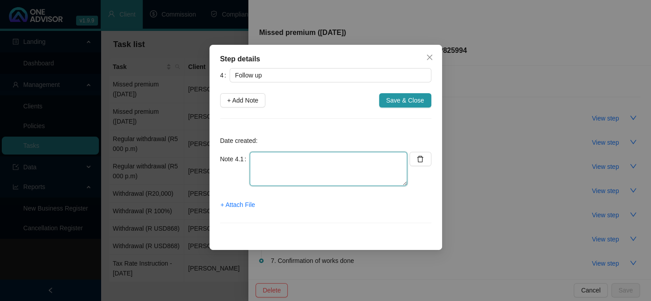
click at [276, 164] on textarea at bounding box center [328, 169] width 157 height 34
type textarea "[DATE] Follow up email to client"
click at [234, 204] on span "+ Attach File" at bounding box center [238, 205] width 34 height 10
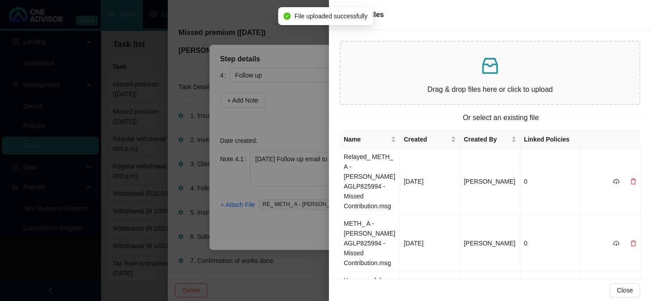
click at [279, 233] on div at bounding box center [325, 150] width 651 height 301
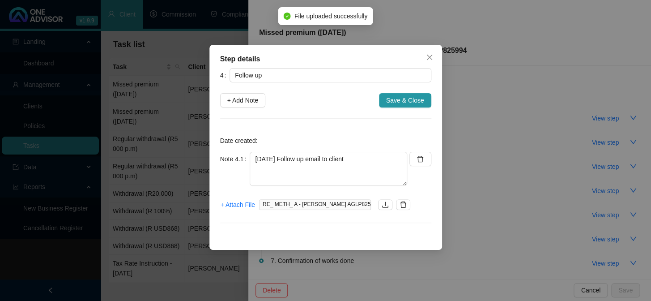
drag, startPoint x: 413, startPoint y: 101, endPoint x: 425, endPoint y: 116, distance: 18.9
click at [413, 101] on span "Save & Close" at bounding box center [405, 100] width 38 height 10
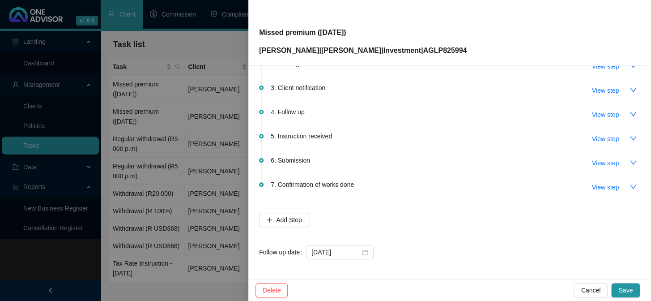
scroll to position [76, 0]
click at [363, 250] on icon "close-circle" at bounding box center [365, 251] width 6 height 6
click at [347, 251] on input at bounding box center [335, 251] width 49 height 10
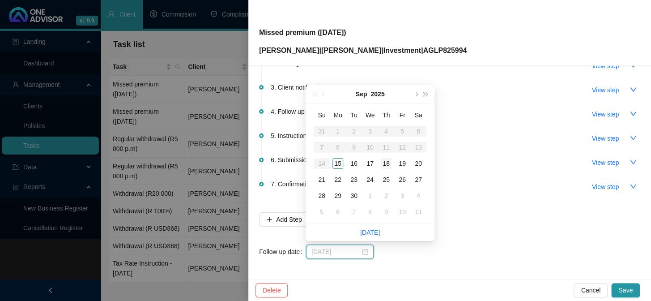
type input "[DATE]"
click at [384, 165] on div "18" at bounding box center [386, 163] width 11 height 11
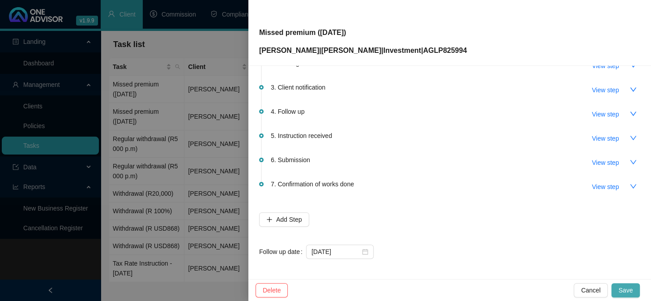
click at [633, 289] on button "Save" at bounding box center [625, 290] width 29 height 14
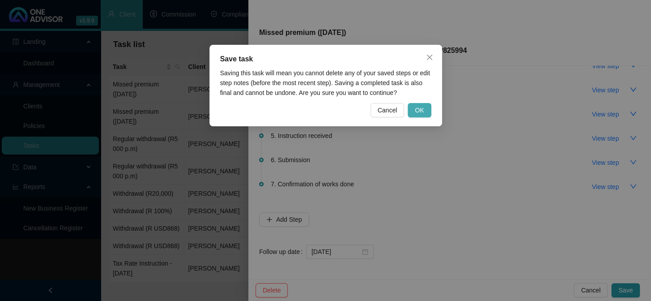
click at [421, 109] on span "OK" at bounding box center [419, 110] width 9 height 10
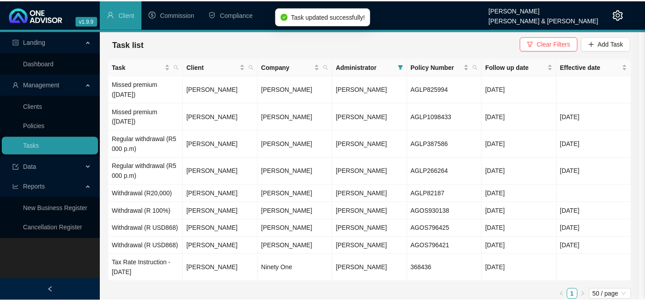
scroll to position [0, 0]
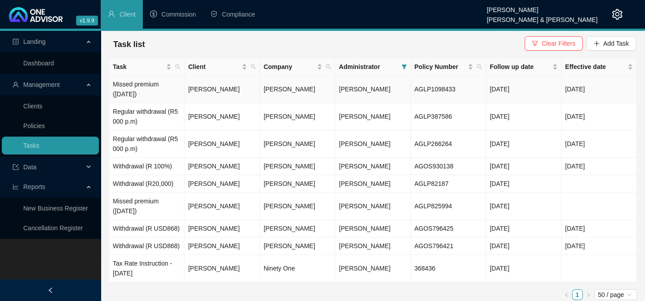
click at [217, 90] on td "[PERSON_NAME]" at bounding box center [221, 89] width 75 height 27
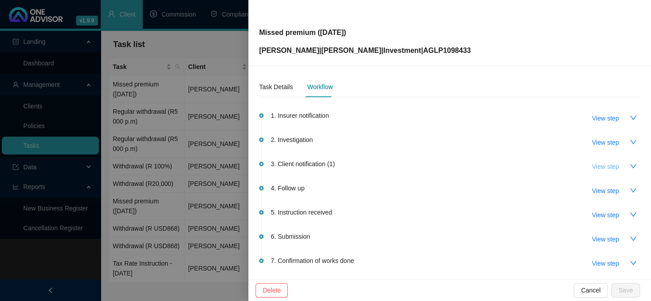
click at [599, 165] on span "View step" at bounding box center [605, 166] width 27 height 10
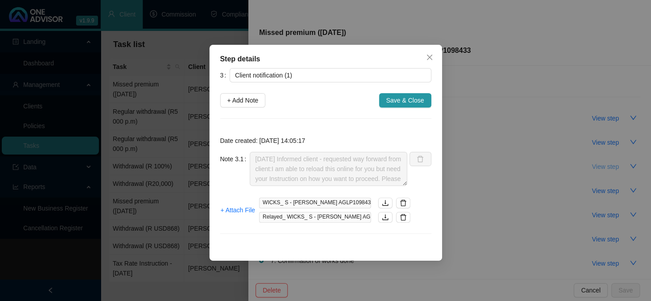
click at [599, 165] on div "Step details 3 Client notification (1) + Add Note Save & Close Date created: [D…" at bounding box center [325, 150] width 651 height 301
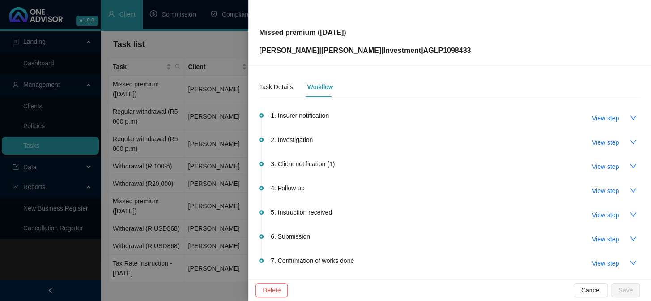
click at [198, 160] on div at bounding box center [325, 150] width 651 height 301
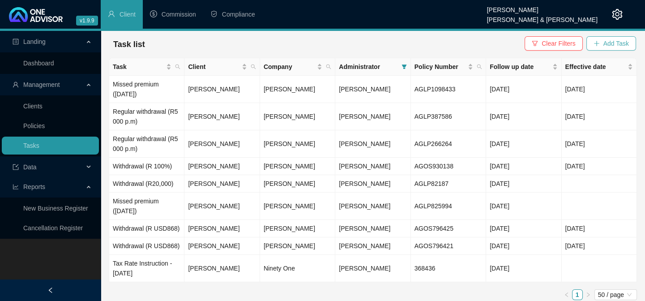
click at [608, 44] on span "Add Task" at bounding box center [615, 43] width 25 height 10
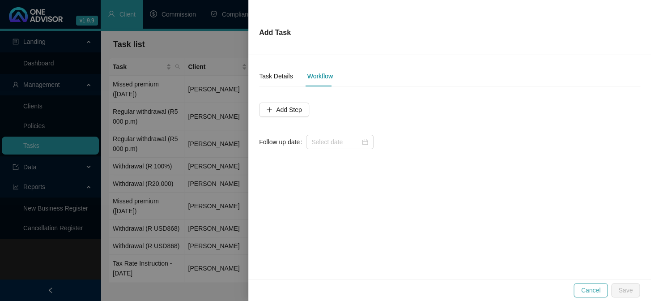
click at [594, 286] on span "Cancel" at bounding box center [591, 290] width 20 height 10
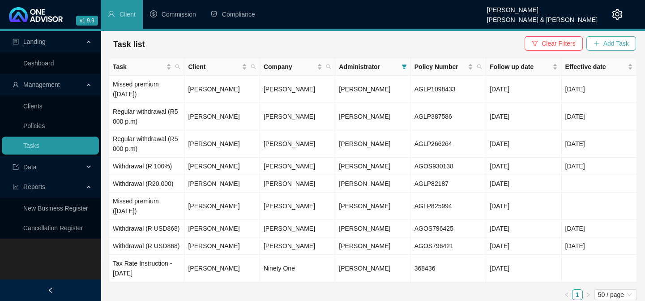
click at [612, 44] on span "Add Task" at bounding box center [615, 43] width 25 height 10
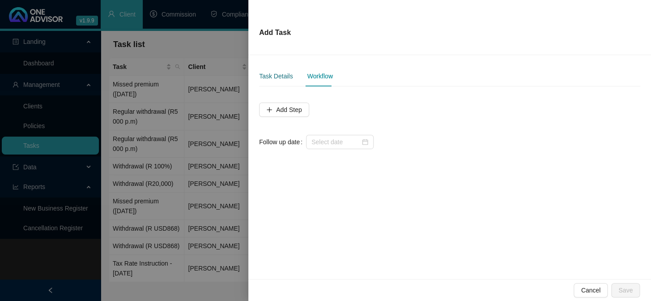
click at [277, 72] on div "Task Details" at bounding box center [276, 76] width 34 height 10
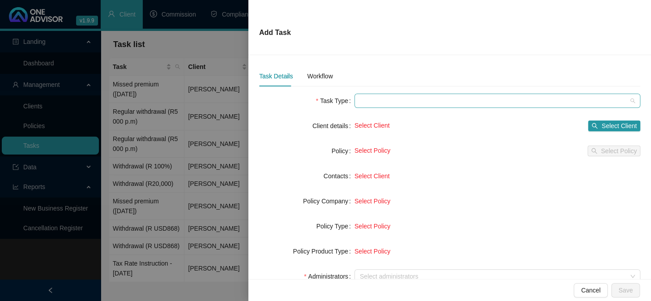
click at [375, 102] on span at bounding box center [497, 100] width 275 height 13
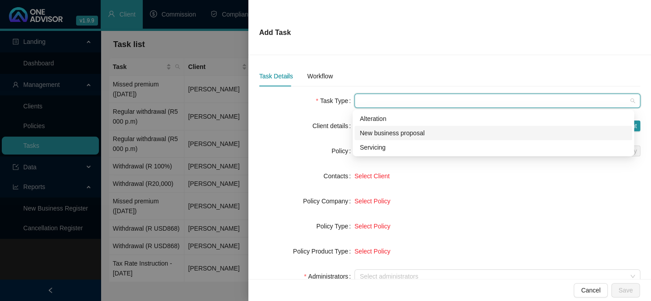
click at [377, 132] on div "New business proposal" at bounding box center [493, 133] width 267 height 10
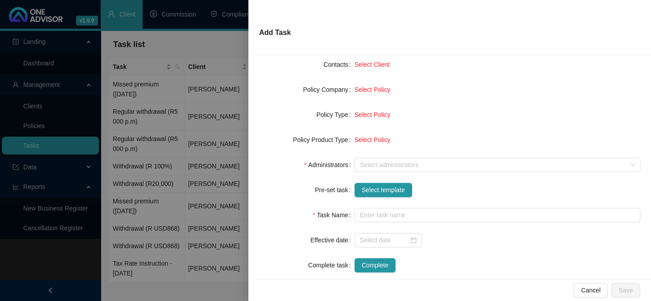
scroll to position [122, 0]
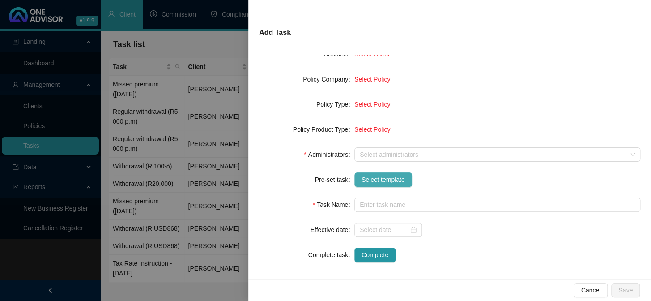
click at [378, 177] on span "Select template" at bounding box center [382, 179] width 43 height 10
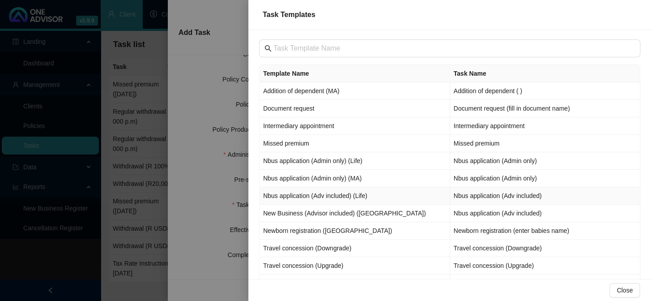
scroll to position [0, 0]
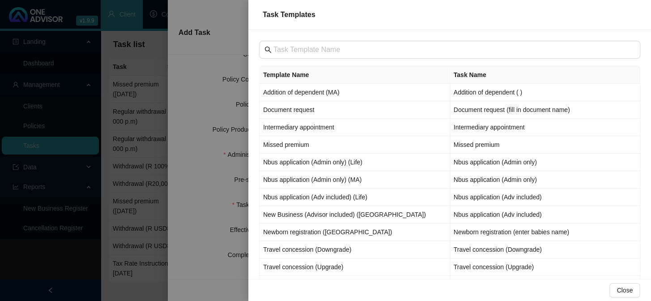
click at [195, 89] on div at bounding box center [325, 150] width 651 height 301
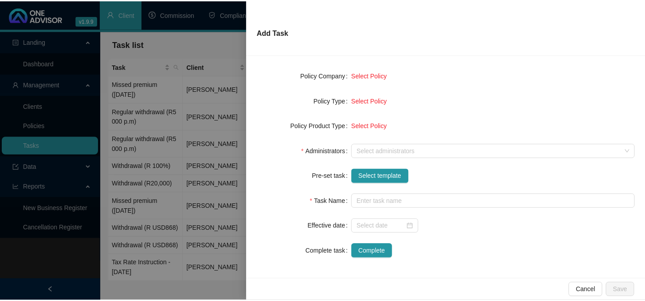
scroll to position [126, 0]
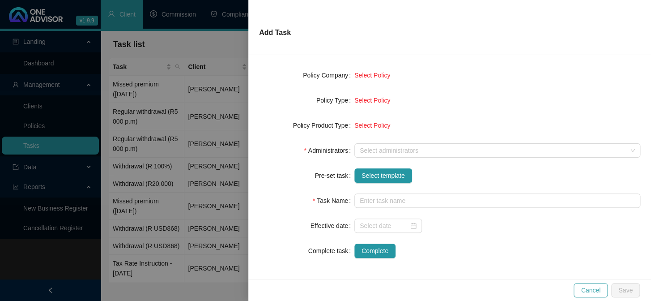
click at [602, 293] on button "Cancel" at bounding box center [591, 290] width 34 height 14
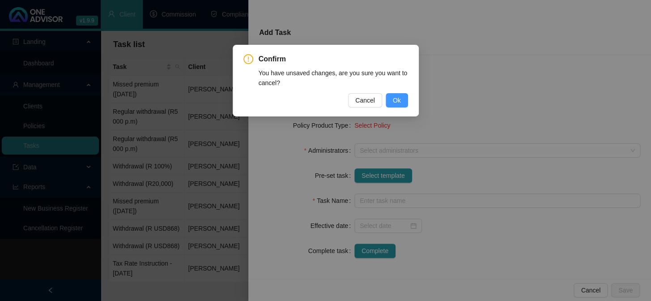
click at [394, 101] on span "Ok" at bounding box center [397, 100] width 8 height 10
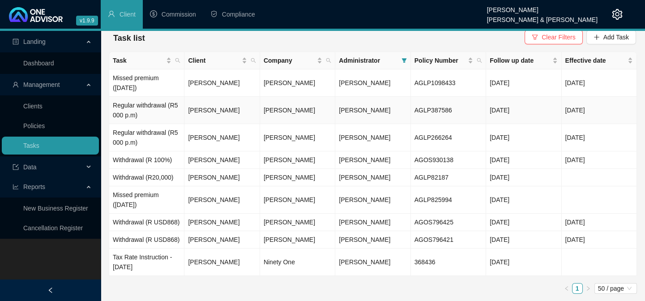
scroll to position [0, 0]
